Goal: Information Seeking & Learning: Compare options

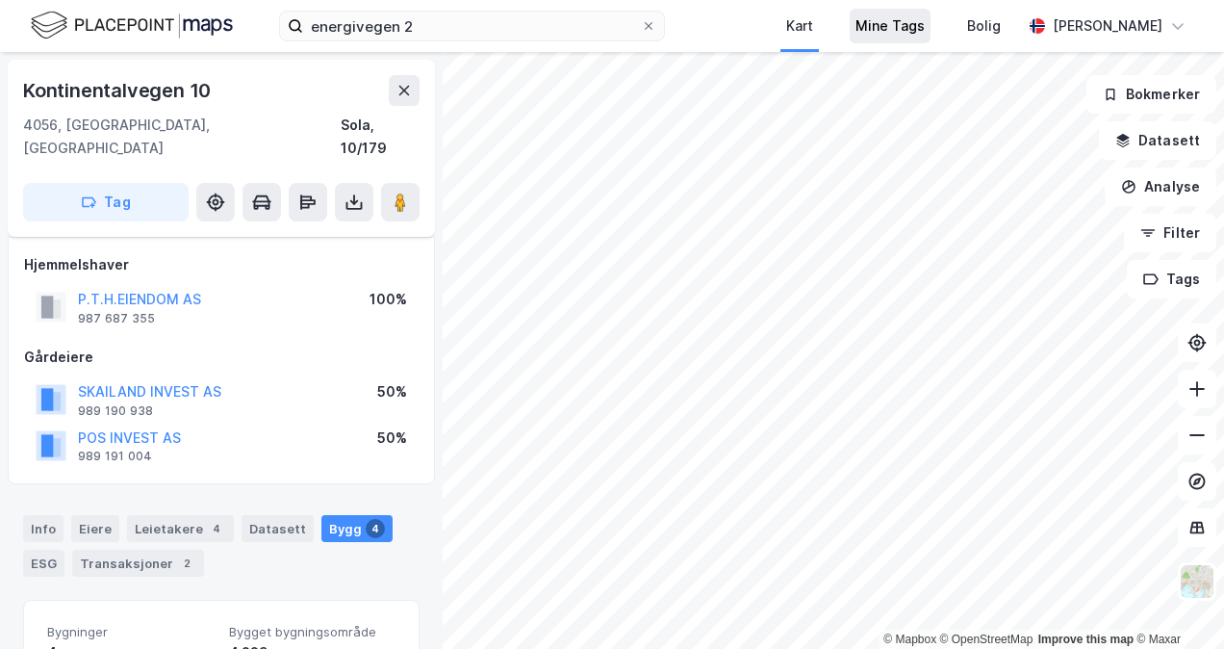
scroll to position [93, 0]
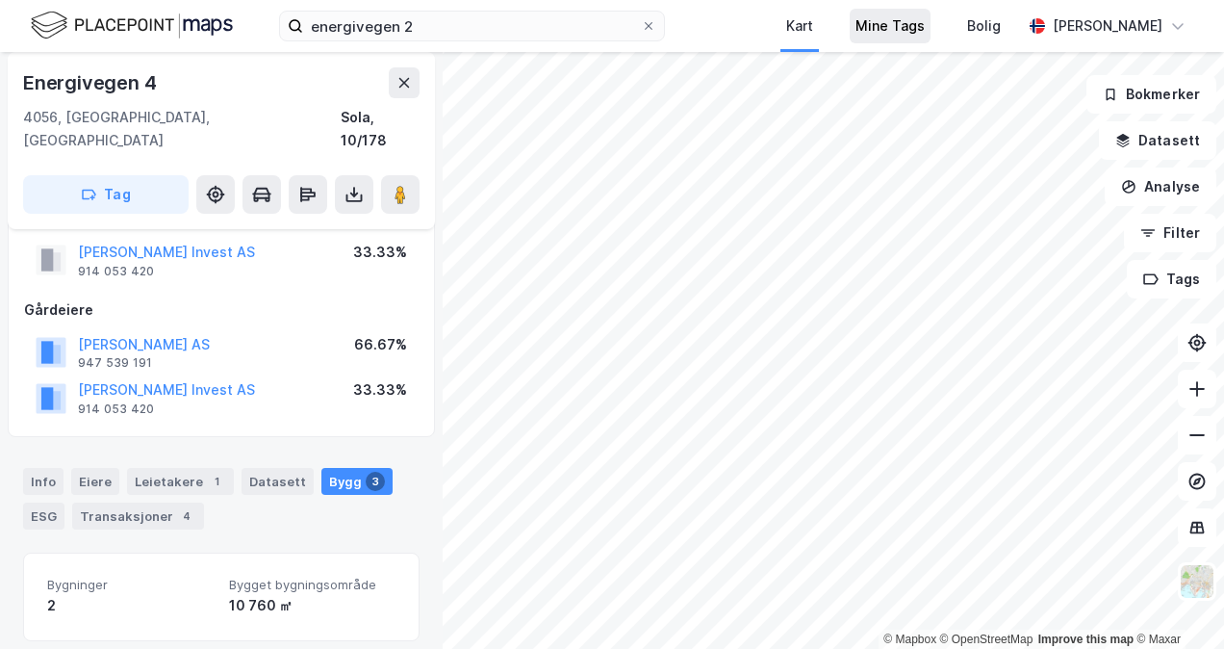
scroll to position [93, 0]
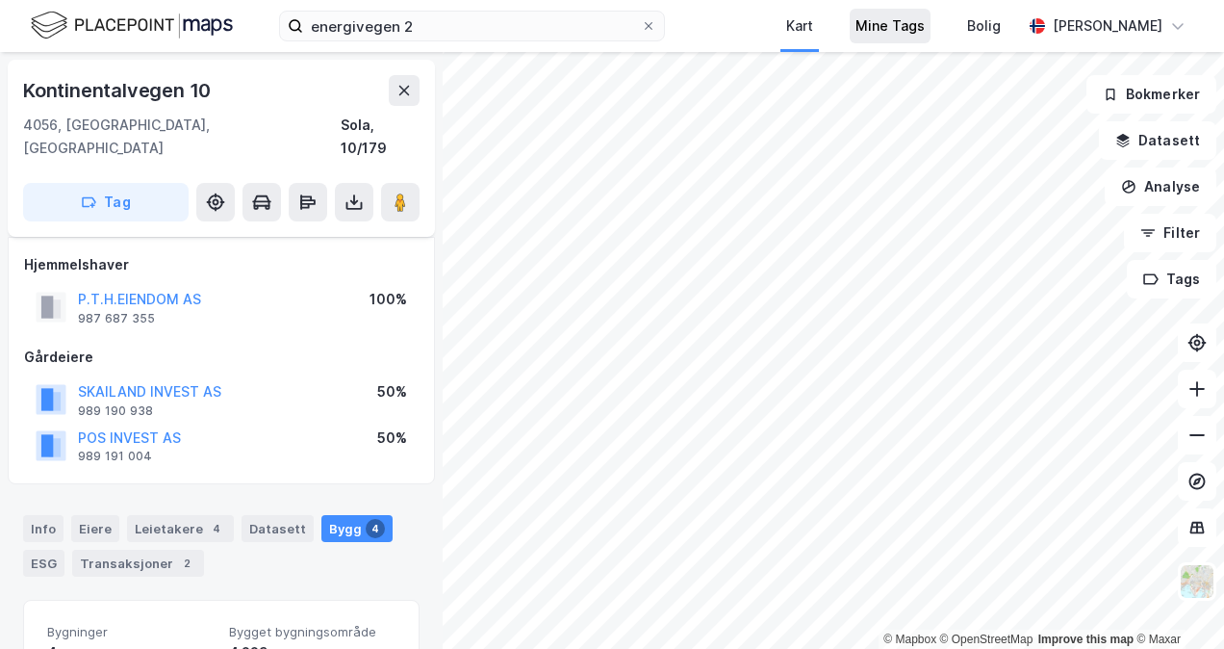
scroll to position [93, 0]
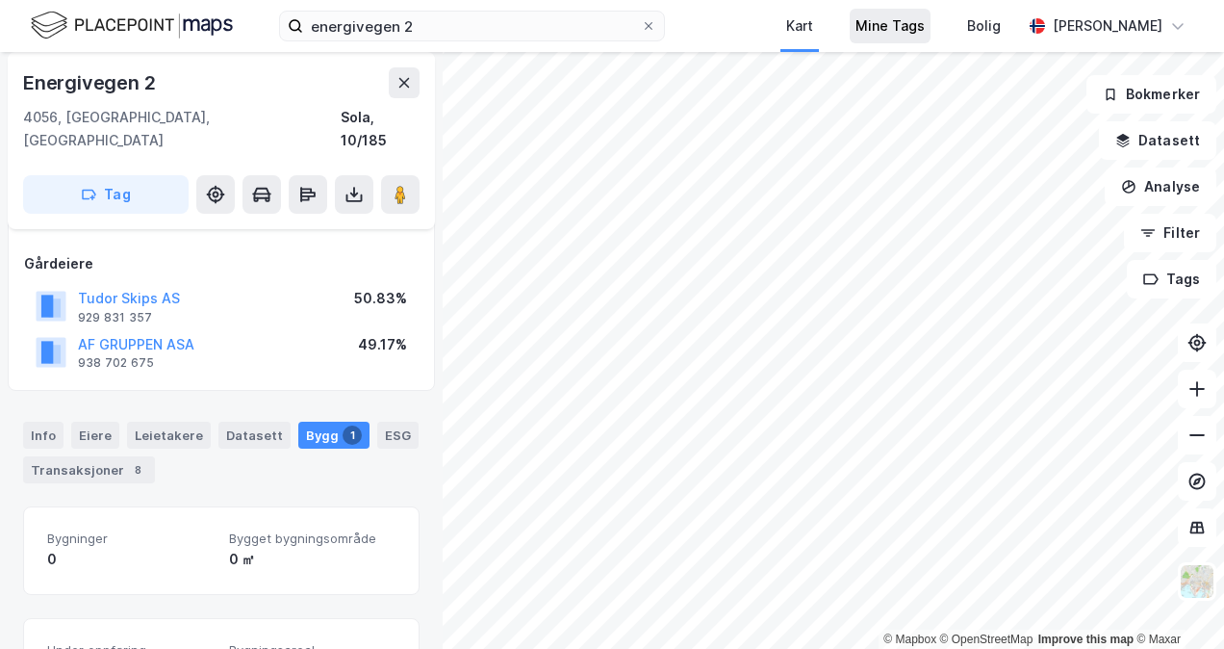
scroll to position [93, 0]
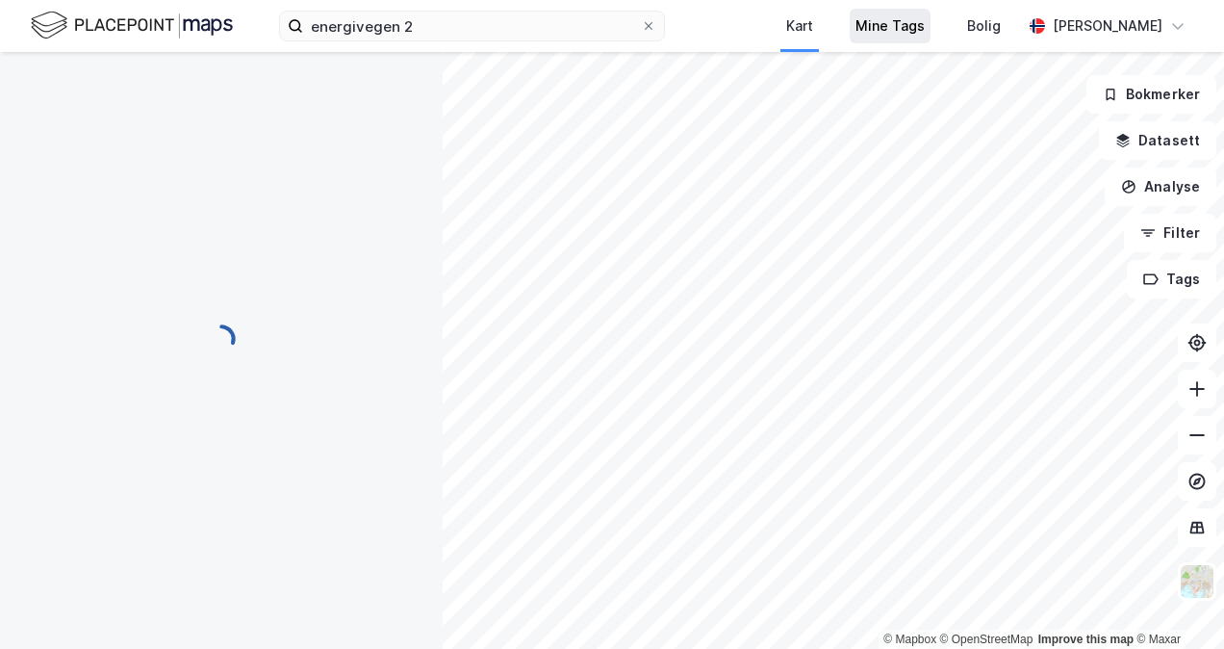
scroll to position [93, 0]
